Goal: Information Seeking & Learning: Learn about a topic

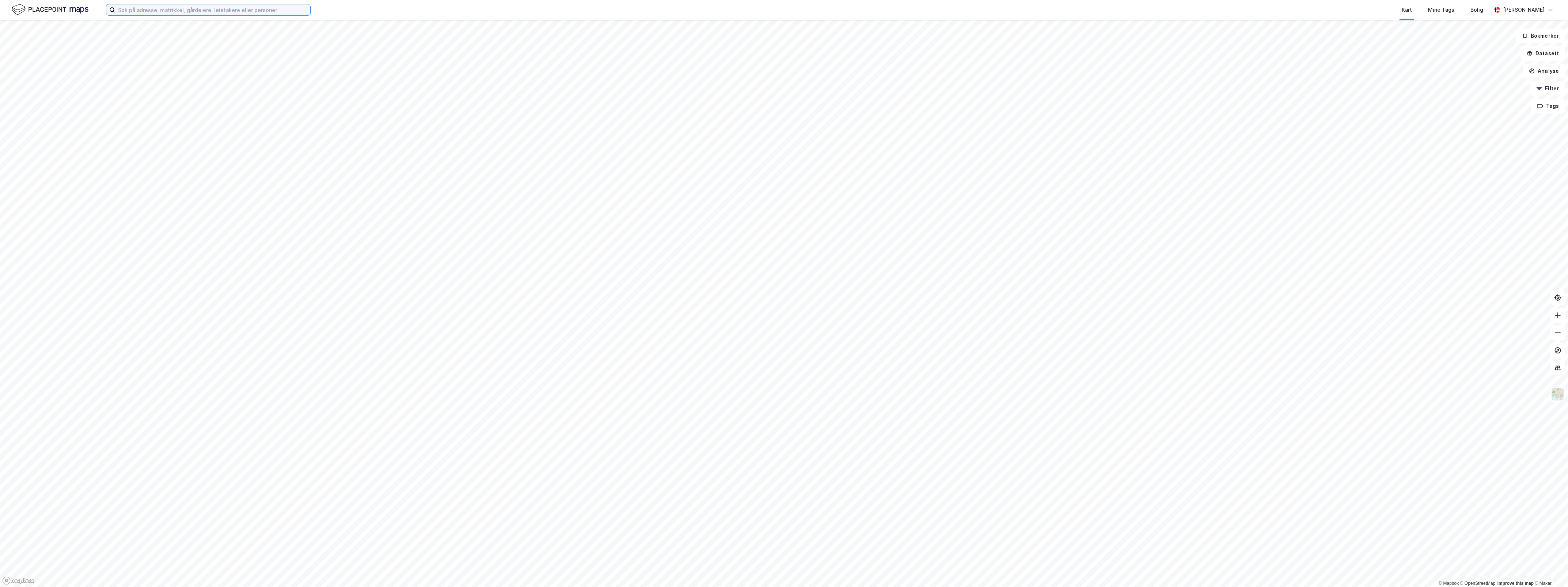
click at [276, 11] on input at bounding box center [212, 10] width 195 height 11
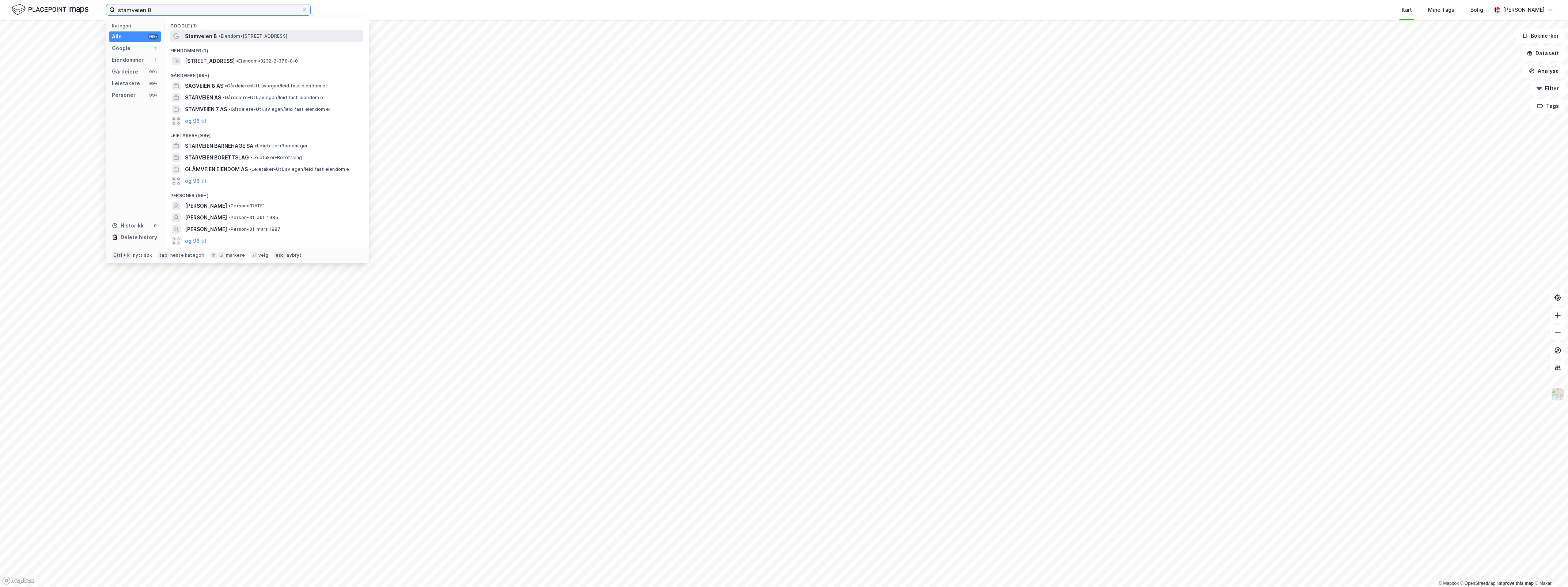
type input "stamveien 8"
click at [264, 35] on span "• Eiendom • [STREET_ADDRESS]" at bounding box center [253, 37] width 69 height 6
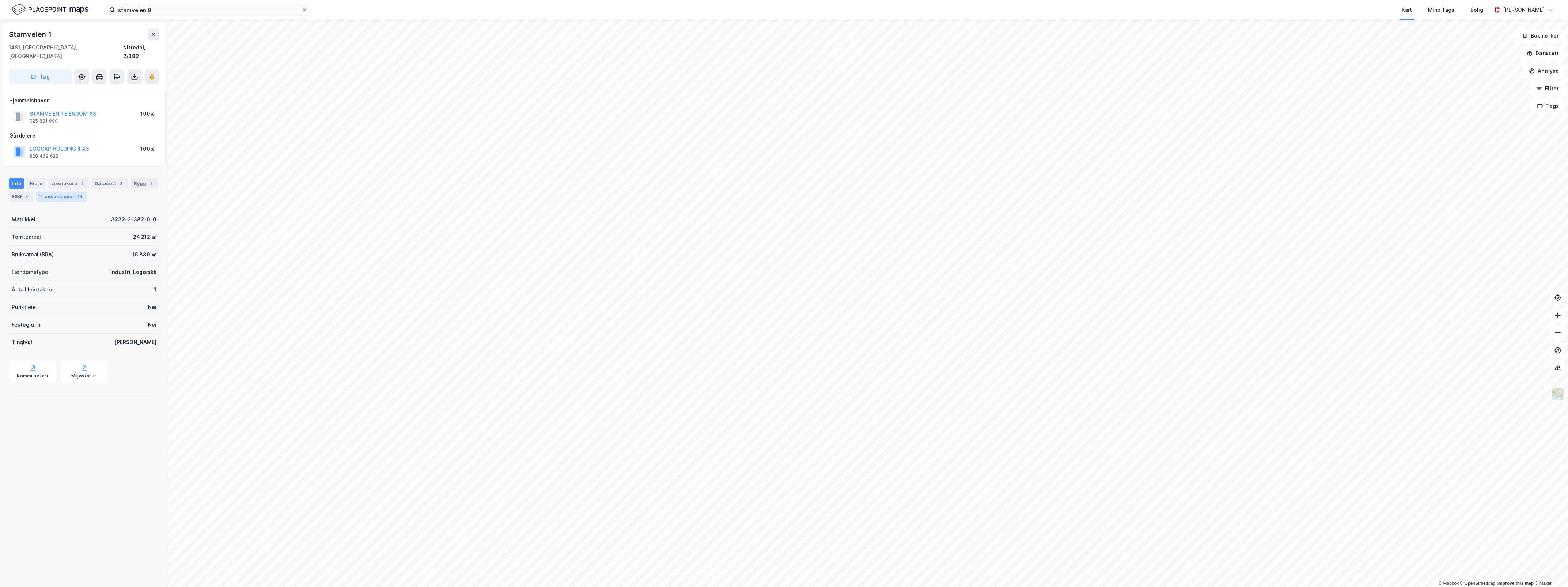
click at [57, 192] on div "Transaksjoner 14" at bounding box center [61, 197] width 51 height 10
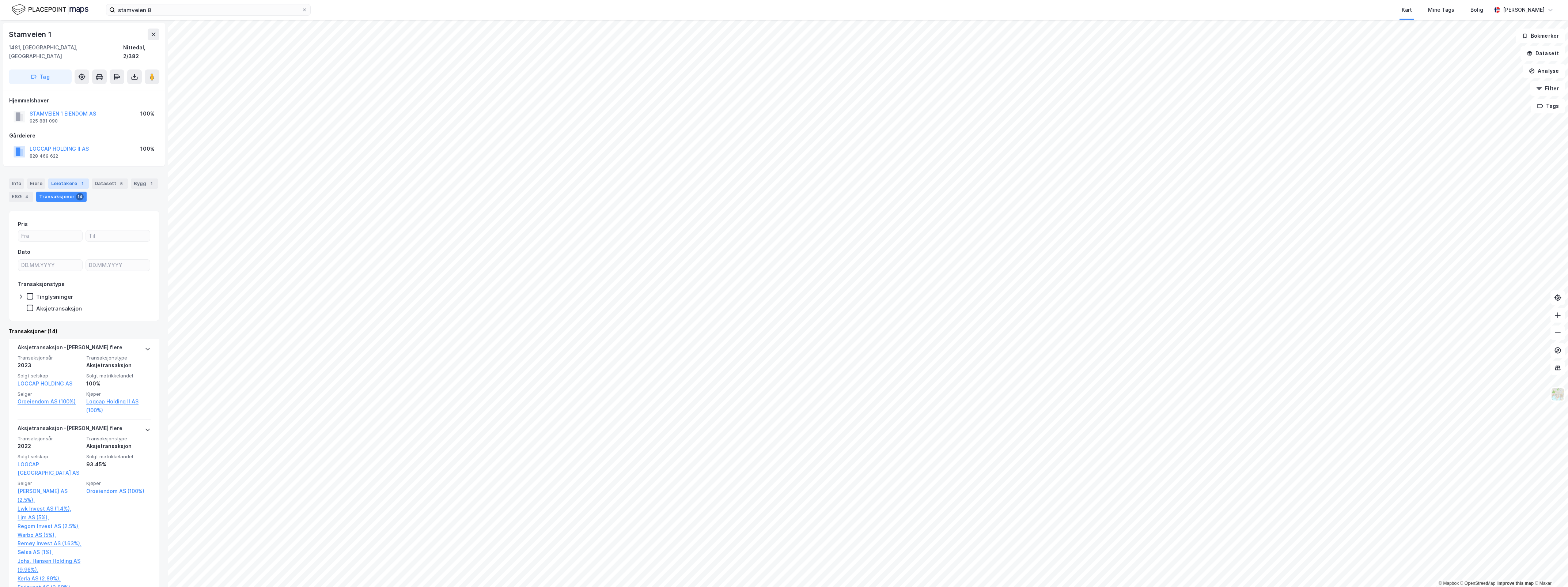
click at [62, 178] on div "Leietakere 1" at bounding box center [68, 183] width 41 height 10
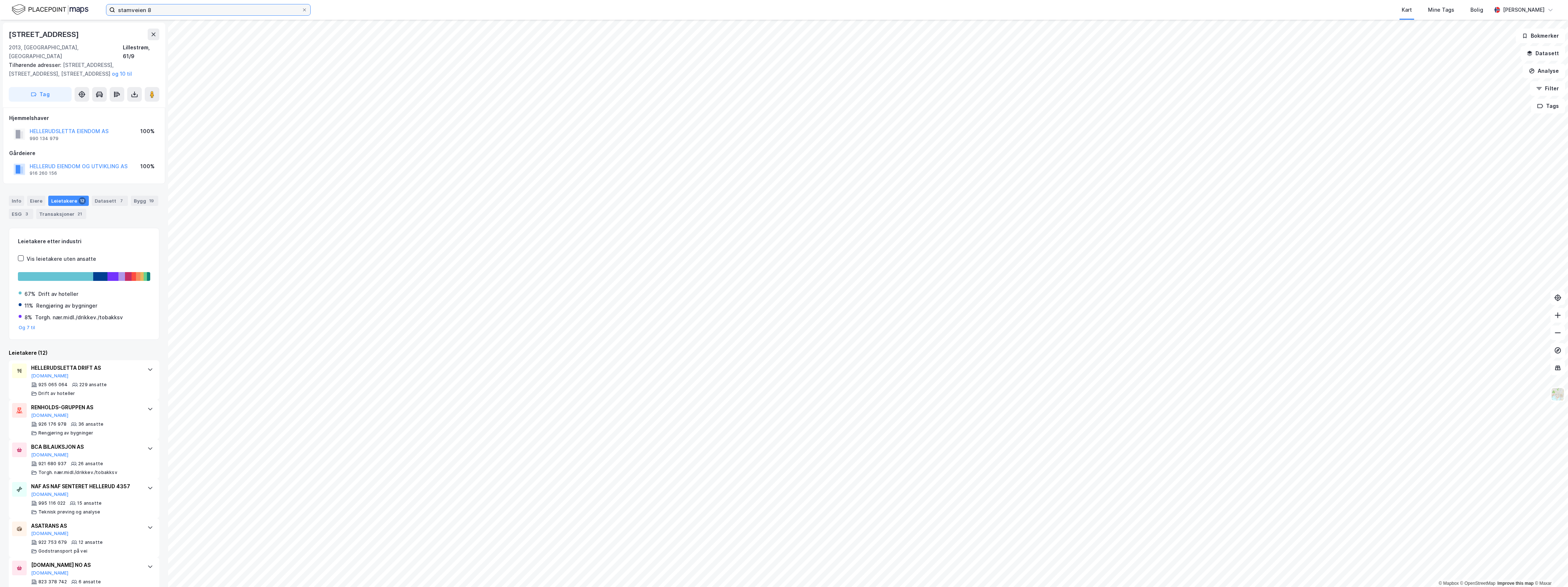
click at [159, 10] on input "stamveien 8" at bounding box center [208, 10] width 186 height 11
drag, startPoint x: 165, startPoint y: 12, endPoint x: 65, endPoint y: -3, distance: 101.1
click at [65, 0] on html "stamveien 8 Nylige søk (100) Stamveien 8 • Eiendom • [STREET_ADDRESS] • Eiendom…" at bounding box center [784, 294] width 1568 height 587
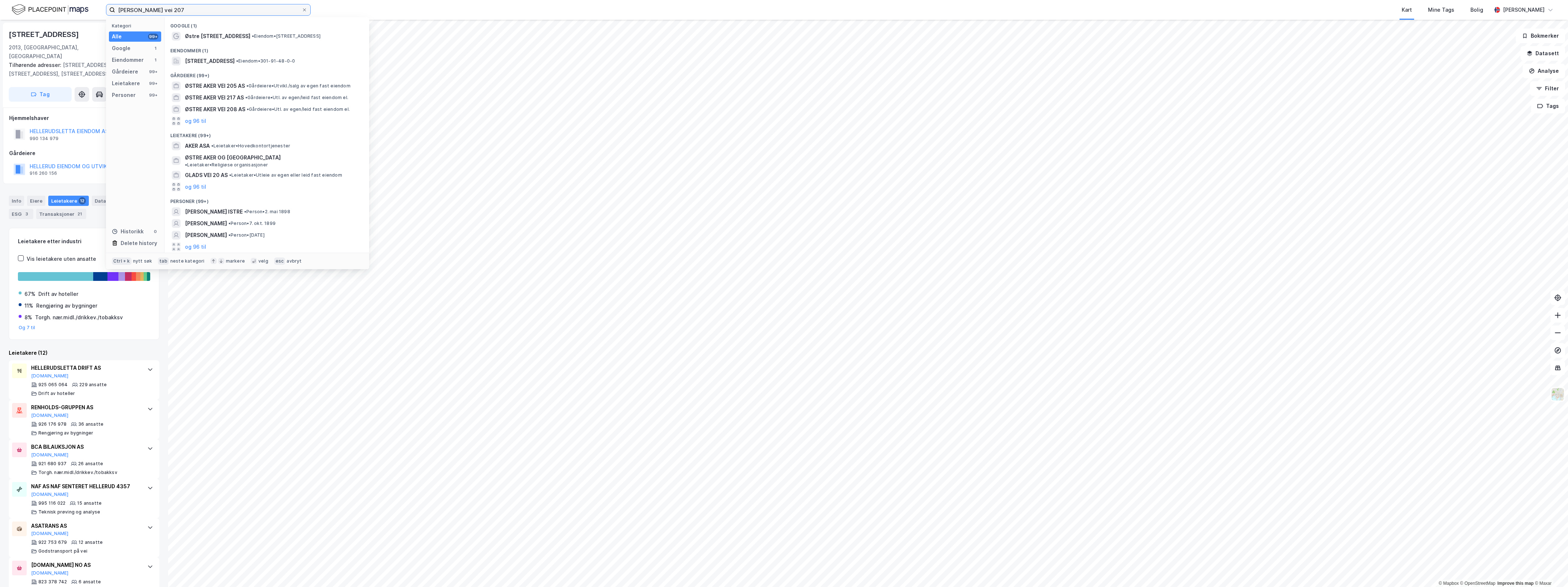
drag, startPoint x: 119, startPoint y: 9, endPoint x: 144, endPoint y: 32, distance: 34.0
click at [121, 12] on input "[PERSON_NAME] vei 207" at bounding box center [208, 10] width 186 height 11
type input "østre aker vei 207"
click at [252, 38] on span "• Eiendom • [STREET_ADDRESS]" at bounding box center [286, 37] width 69 height 6
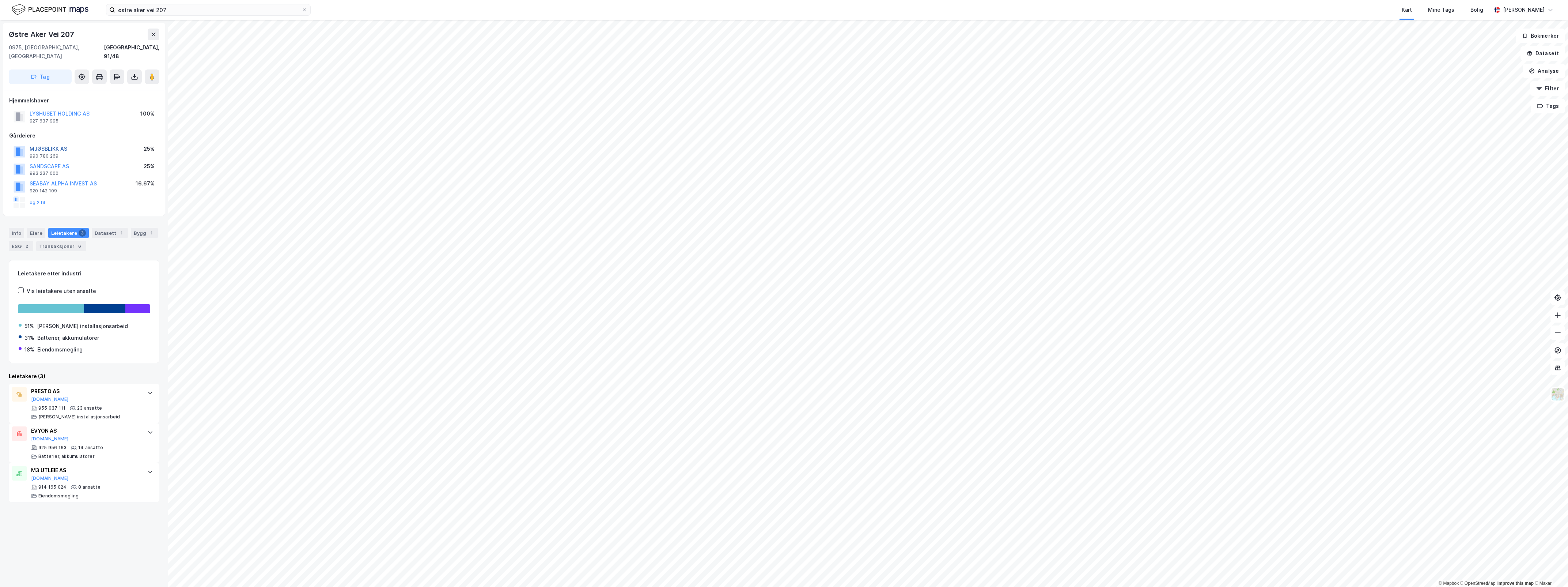
click at [0, 0] on button "MJØSBLIKK AS" at bounding box center [0, 0] width 0 height 0
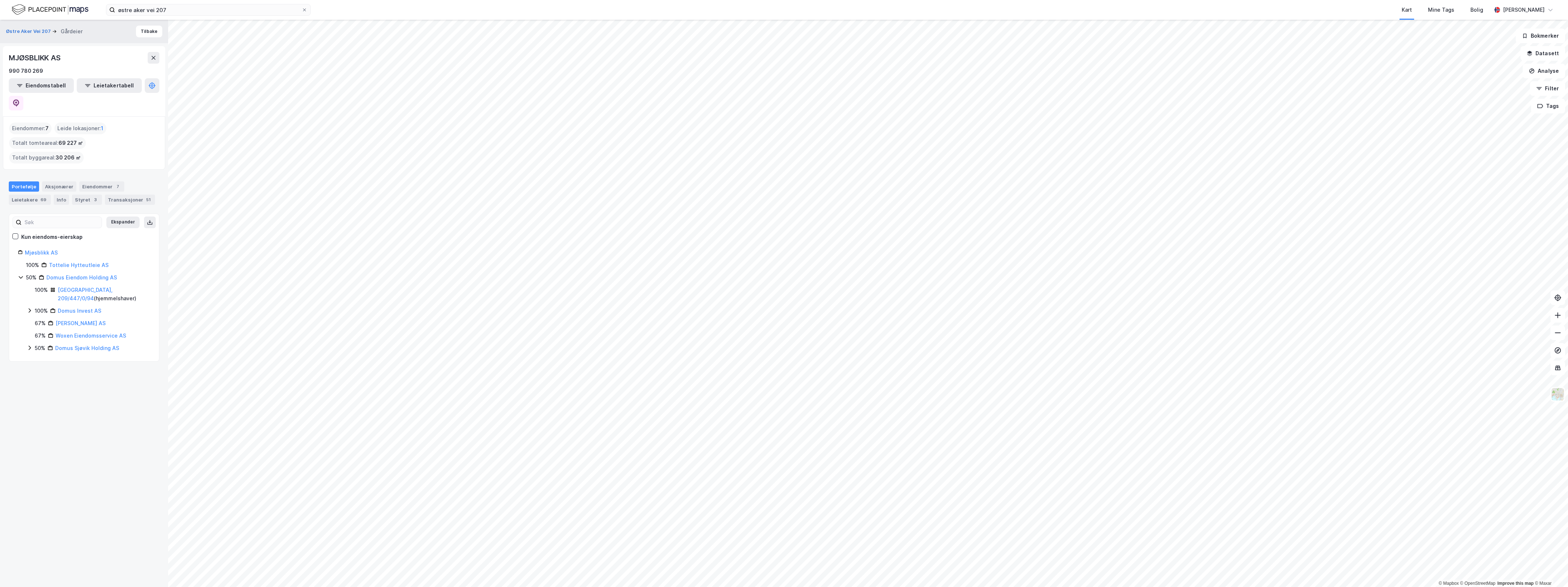
click at [77, 181] on div "Portefølje Aksjonærer Eiendommer 7 Leietakere 69 Info Styret 3 Transaksjoner 51" at bounding box center [83, 193] width 150 height 23
click at [77, 194] on div "Styret 3" at bounding box center [86, 199] width 30 height 10
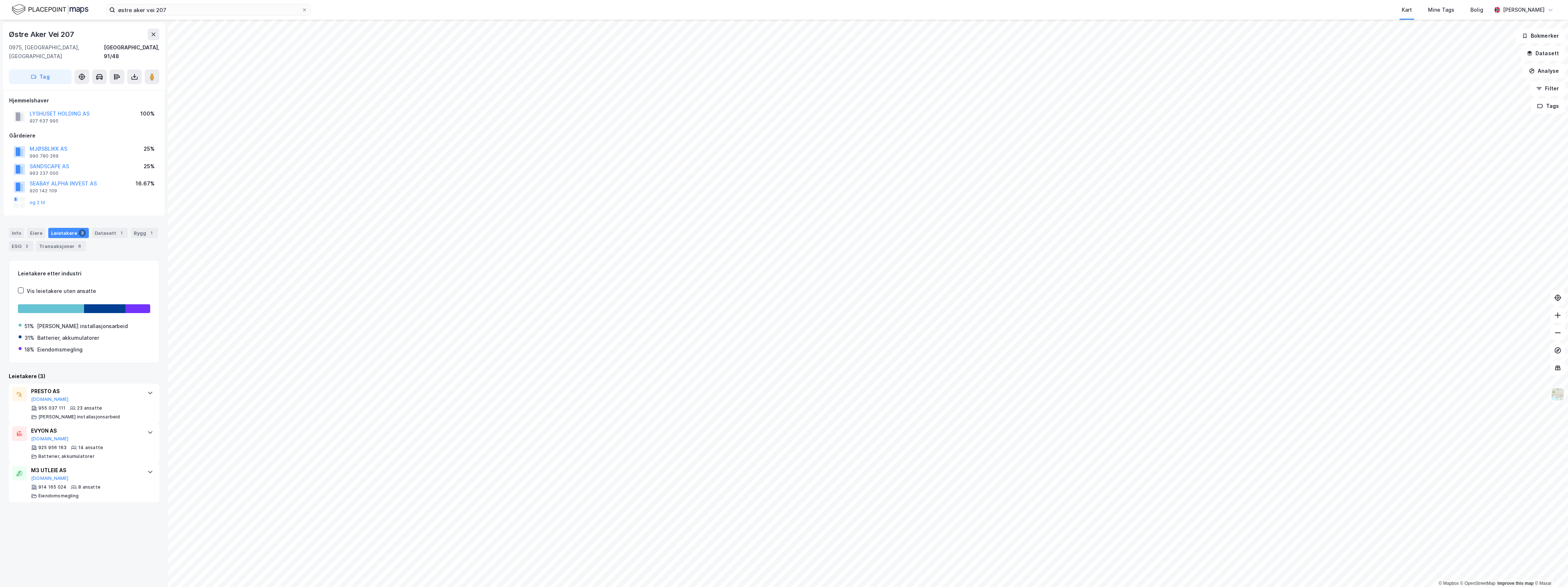
click at [39, 197] on div "og 2 til" at bounding box center [29, 202] width 32 height 12
click at [0, 0] on button "og 2 til" at bounding box center [0, 0] width 0 height 0
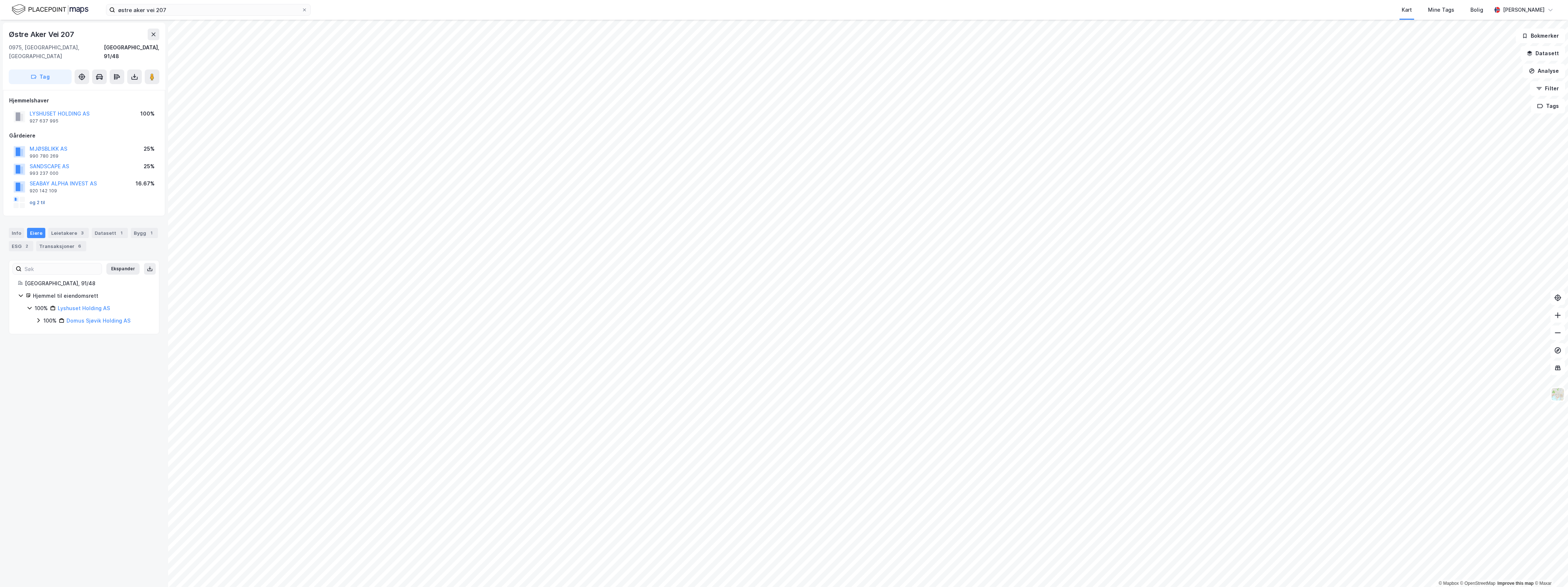
click at [0, 0] on button "og 2 til" at bounding box center [0, 0] width 0 height 0
click at [0, 0] on button "SEABAY ALPHA INVEST AS" at bounding box center [0, 0] width 0 height 0
click at [0, 0] on button "MJØSBLIKK AS" at bounding box center [0, 0] width 0 height 0
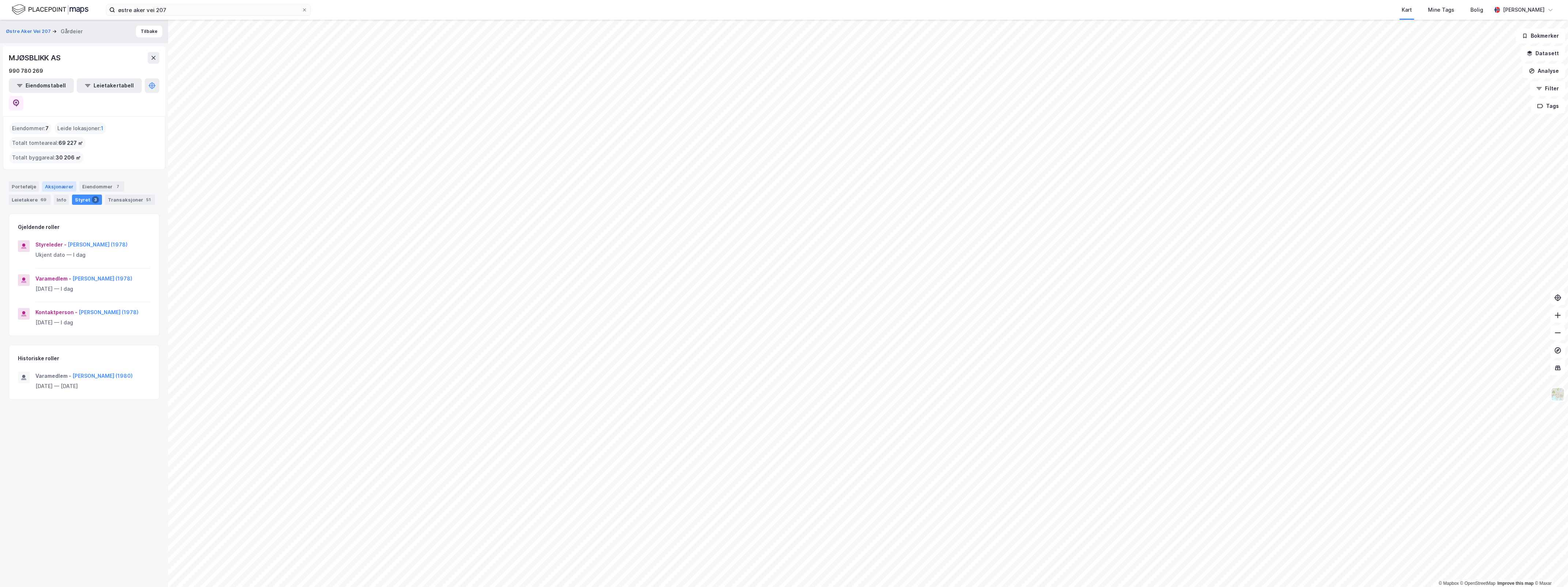
click at [61, 181] on div "Aksjonærer" at bounding box center [59, 186] width 34 height 10
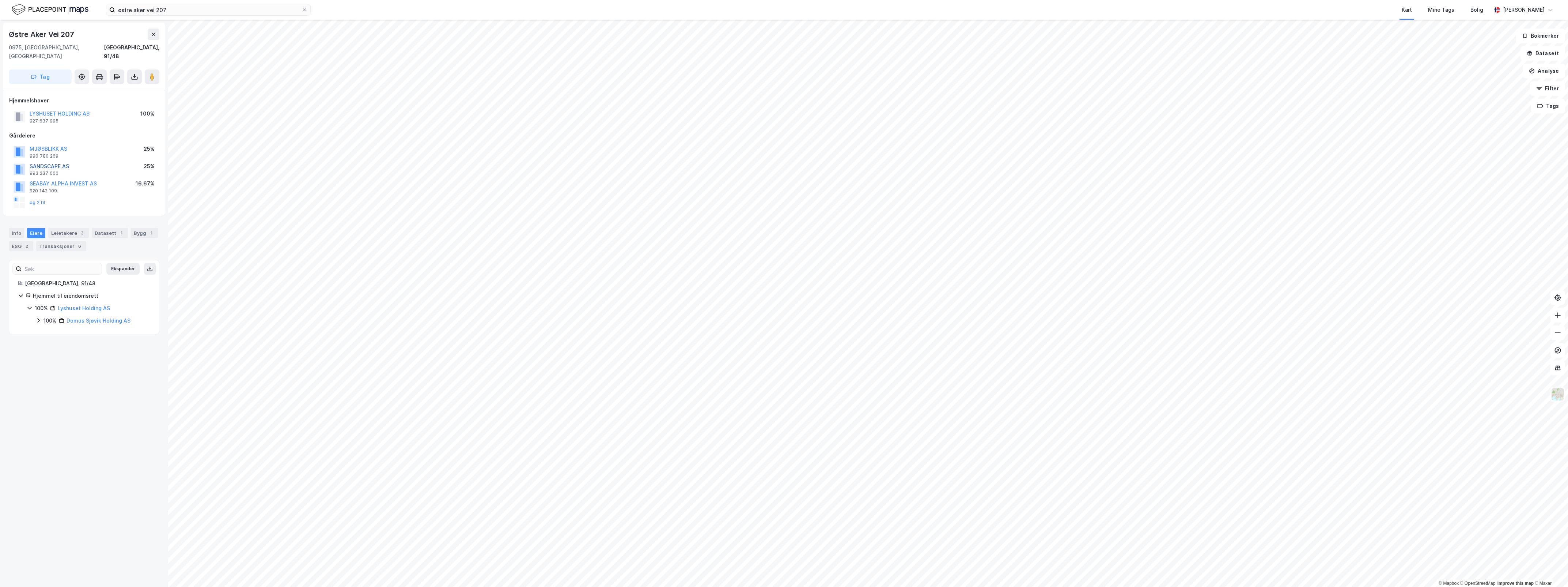
click at [0, 0] on button "SANDSCAPE AS" at bounding box center [0, 0] width 0 height 0
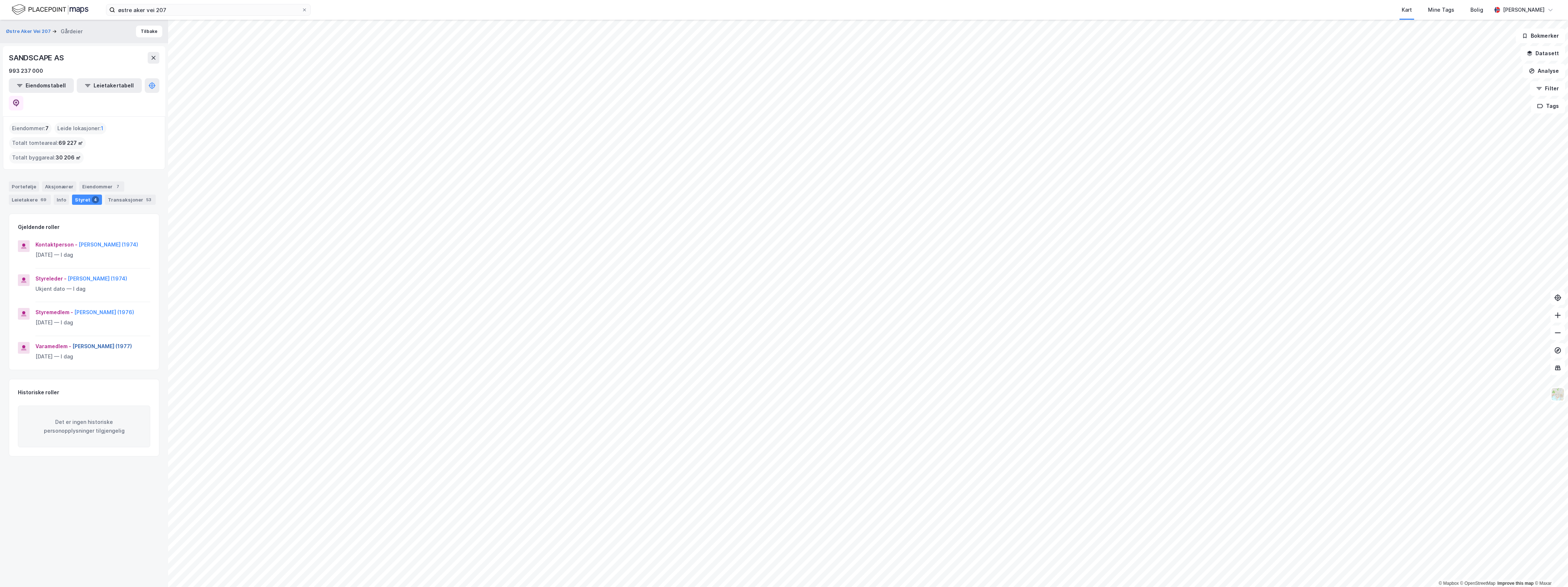
click at [0, 0] on button "[PERSON_NAME] (1977)" at bounding box center [0, 0] width 0 height 0
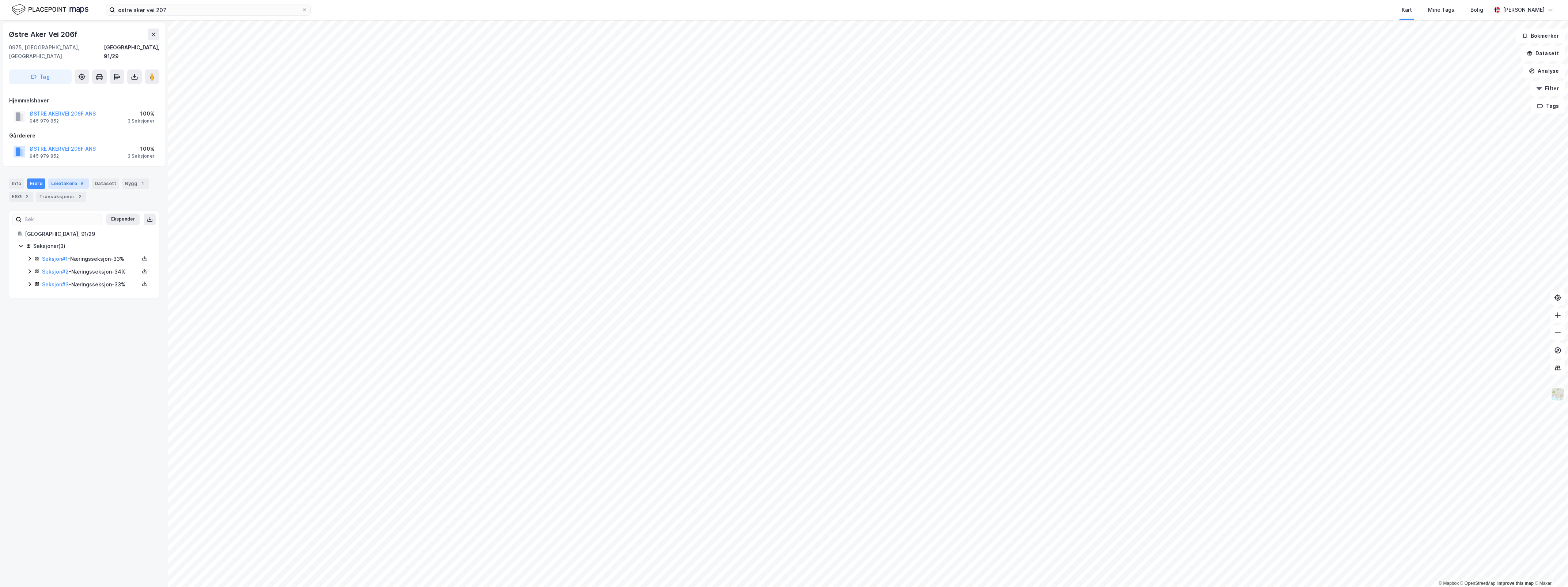
click at [71, 178] on div "Leietakere 5" at bounding box center [68, 183] width 41 height 10
